Goal: Task Accomplishment & Management: Complete application form

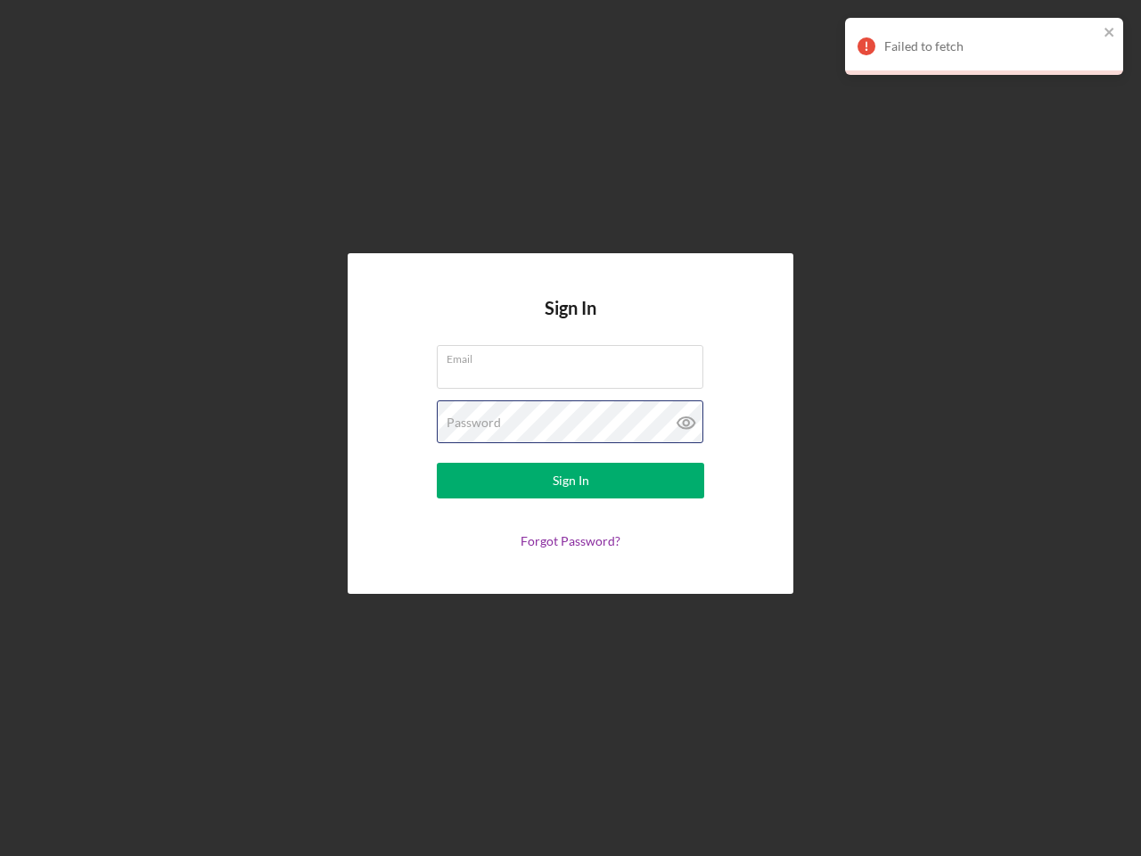
click at [571, 428] on div "Password" at bounding box center [570, 422] width 267 height 45
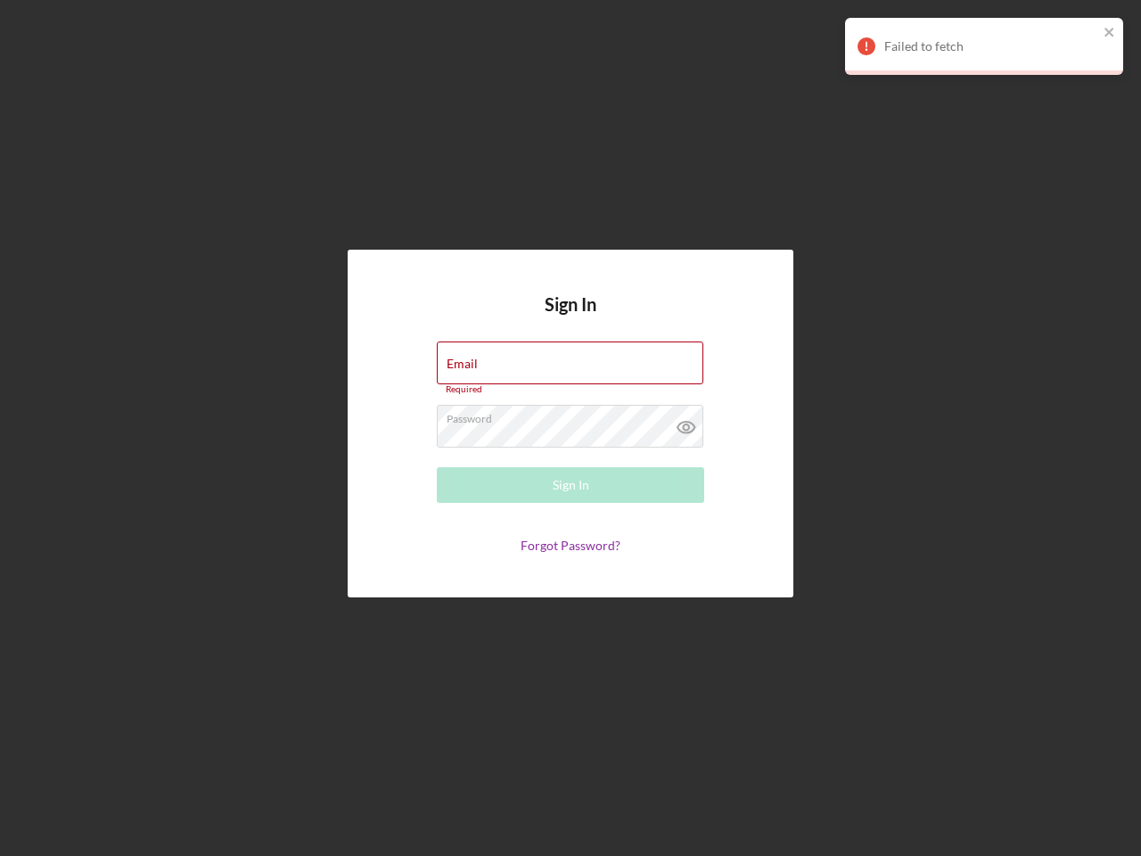
click at [686, 423] on icon at bounding box center [686, 427] width 45 height 45
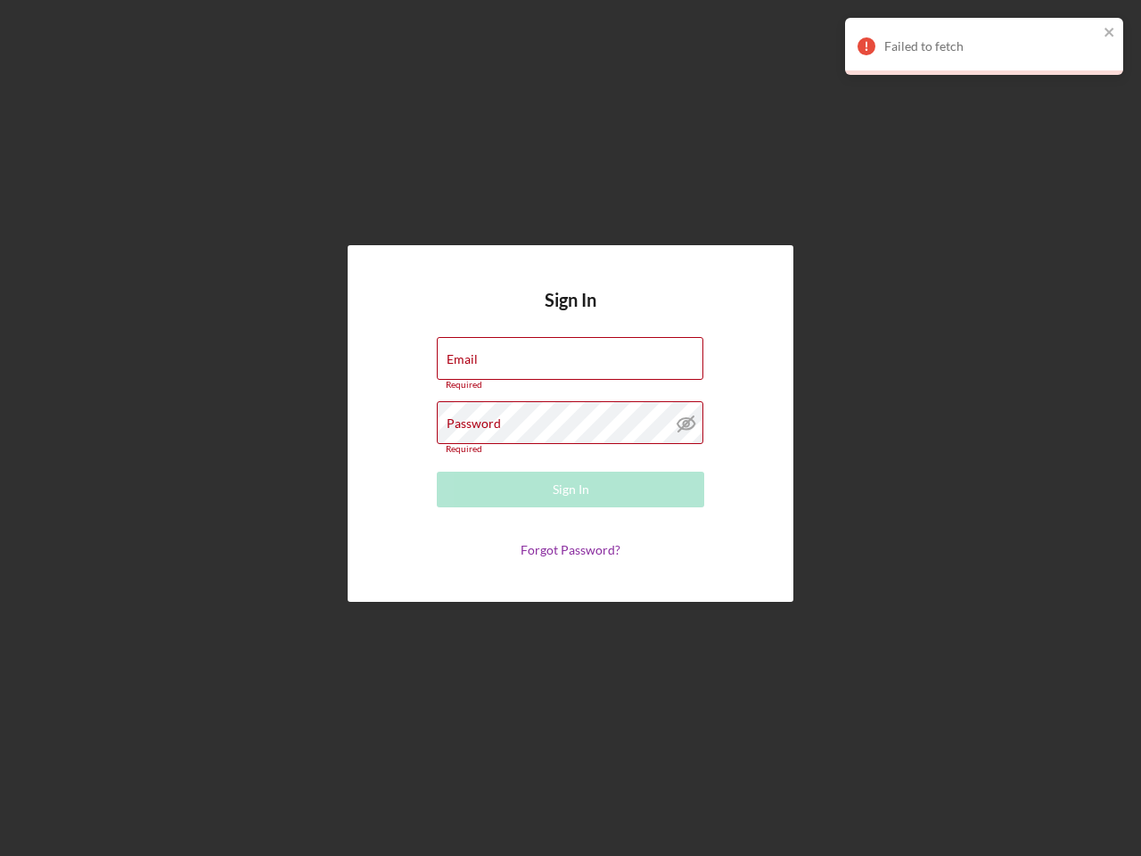
click at [984, 46] on div "Failed to fetch" at bounding box center [991, 46] width 214 height 14
